Goal: Task Accomplishment & Management: Complete application form

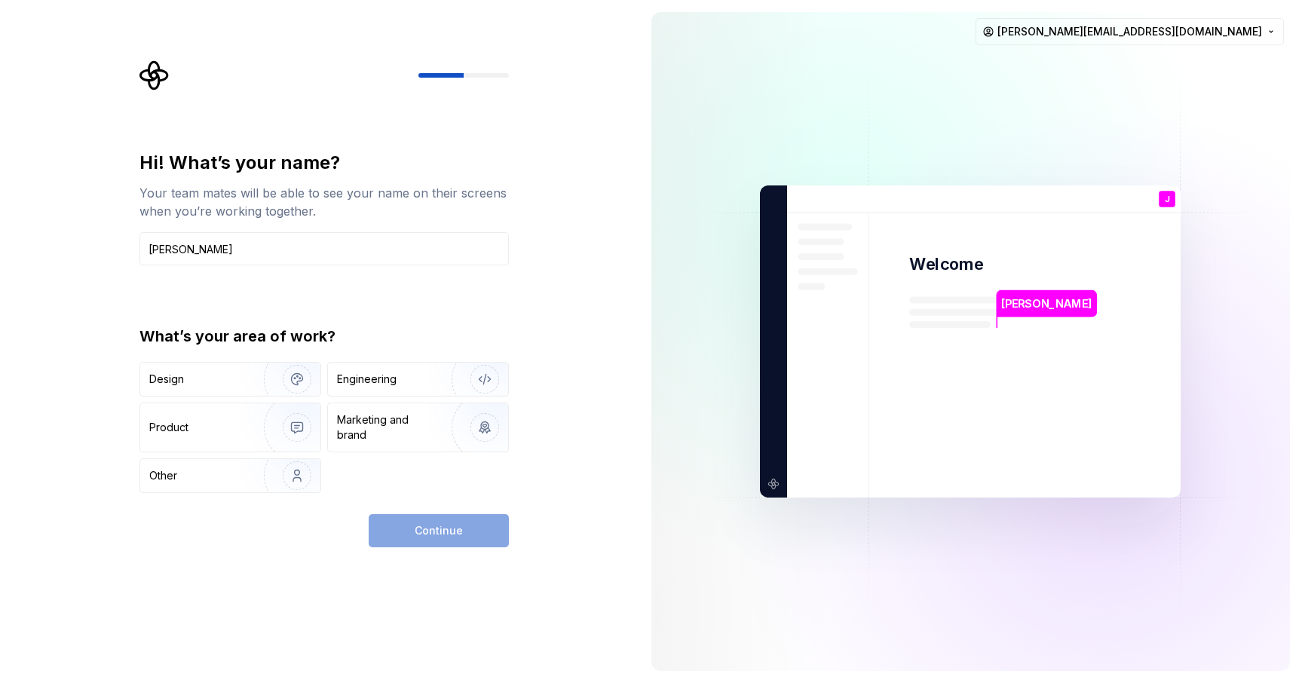
type input "Jessica"
click at [458, 535] on div "Continue" at bounding box center [439, 530] width 140 height 33
click at [419, 386] on div "Engineering" at bounding box center [397, 379] width 120 height 15
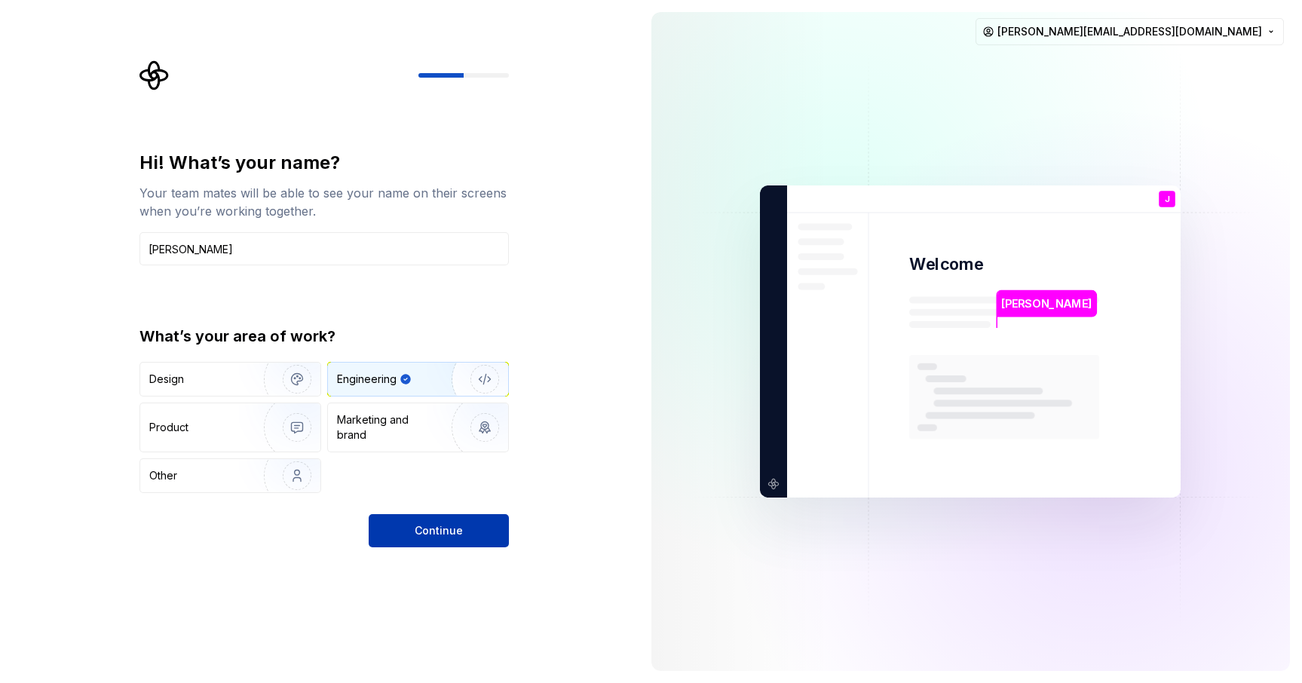
click at [438, 529] on span "Continue" at bounding box center [438, 530] width 48 height 15
